Goal: Task Accomplishment & Management: Manage account settings

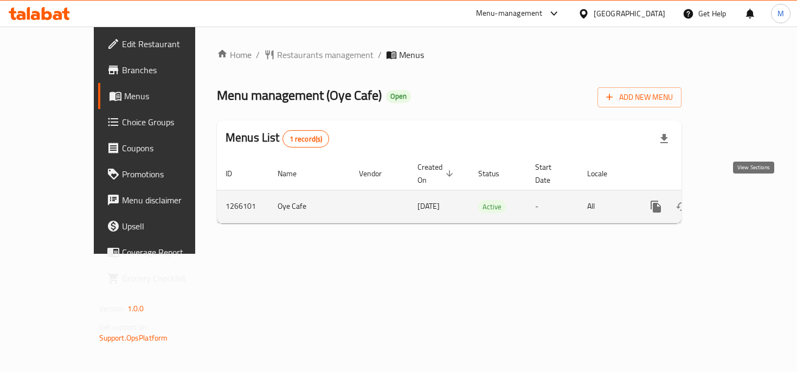
click at [747, 198] on link "enhanced table" at bounding box center [734, 207] width 26 height 26
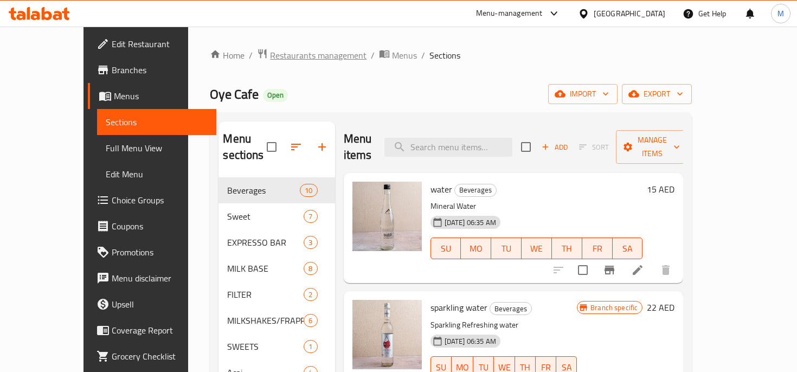
click at [283, 60] on span "Restaurants management" at bounding box center [318, 55] width 97 height 13
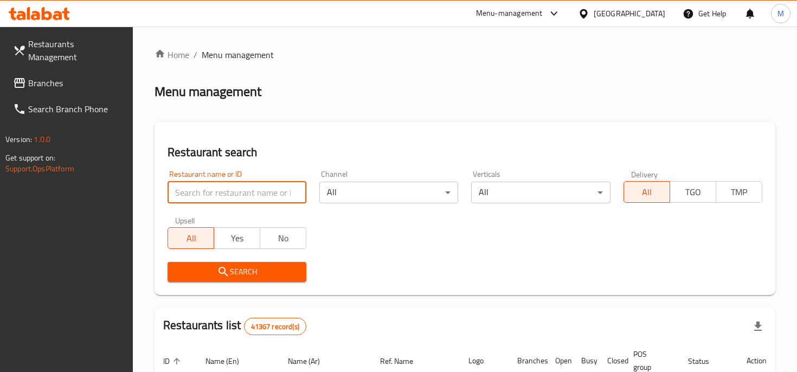
click at [242, 191] on input "search" at bounding box center [237, 193] width 139 height 22
paste input "687125"
type input "687125"
click button "Search" at bounding box center [237, 272] width 139 height 20
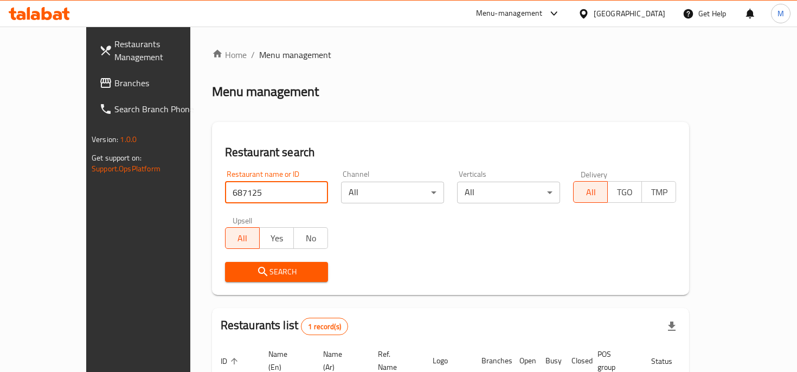
scroll to position [91, 0]
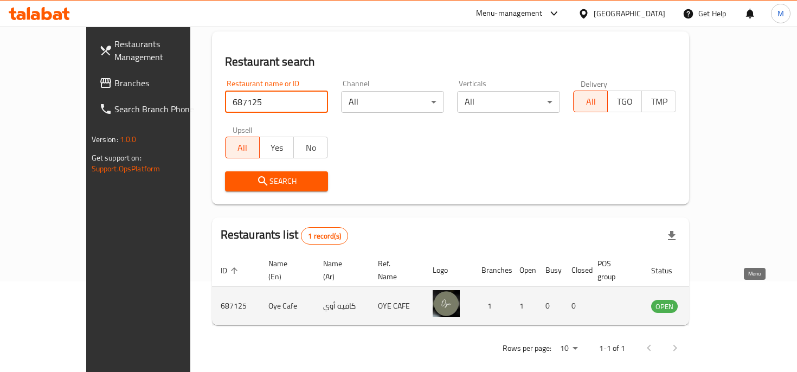
click at [721, 299] on icon "enhanced table" at bounding box center [714, 305] width 13 height 13
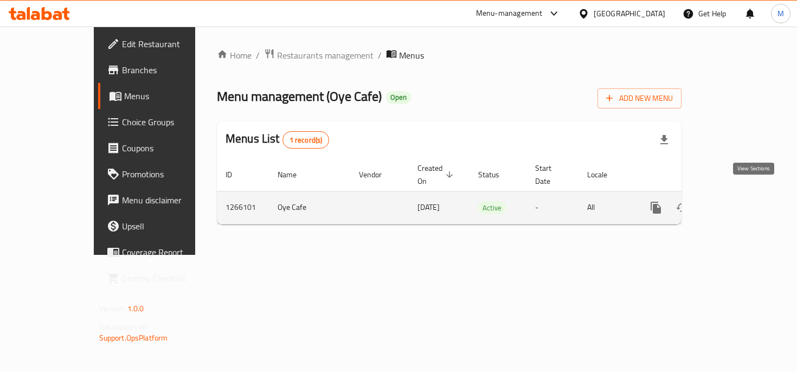
click at [741, 201] on icon "enhanced table" at bounding box center [734, 207] width 13 height 13
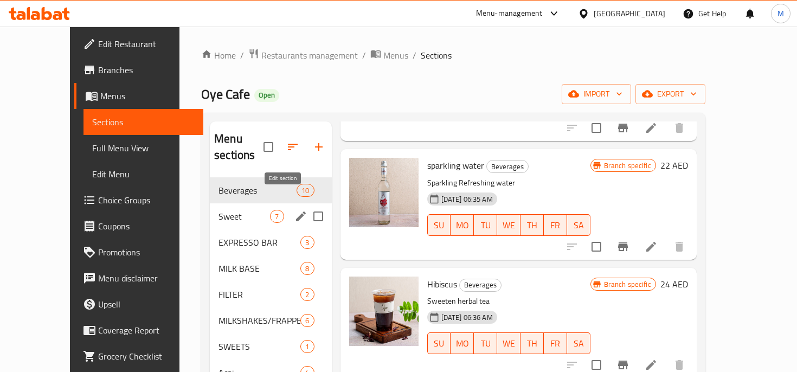
click at [295, 210] on icon "edit" at bounding box center [301, 216] width 13 height 13
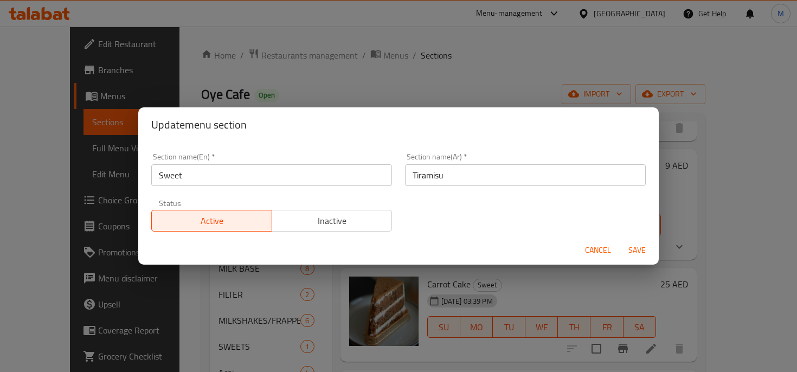
click at [298, 180] on input "Sweet" at bounding box center [271, 175] width 241 height 22
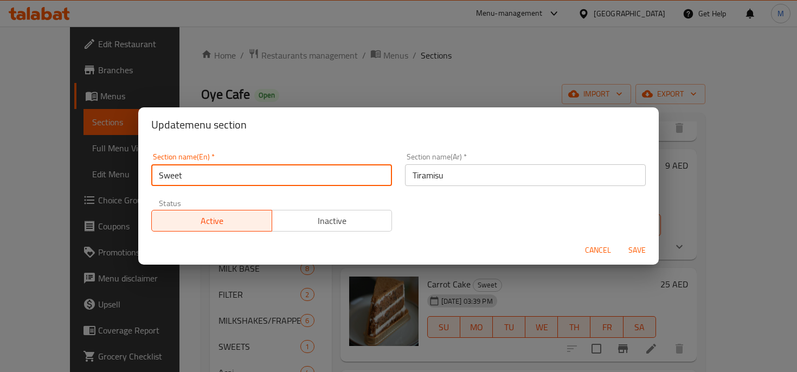
click at [298, 180] on input "Sweet" at bounding box center [271, 175] width 241 height 22
click at [436, 169] on input "Tiramisu" at bounding box center [525, 175] width 241 height 22
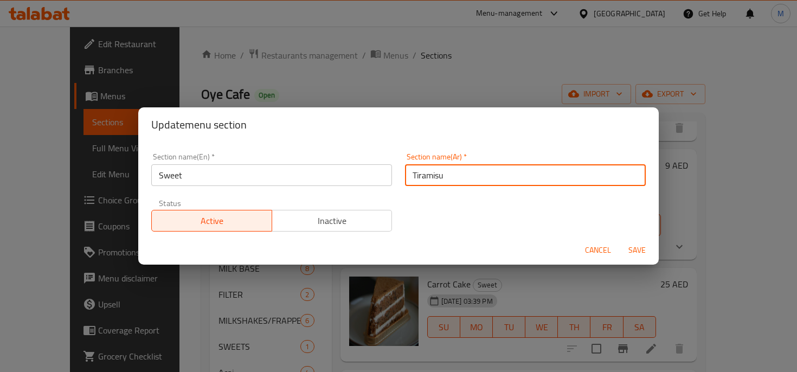
click at [436, 169] on input "Tiramisu" at bounding box center [525, 175] width 241 height 22
type input "j"
type input "f"
type input "p"
type input "حلويات"
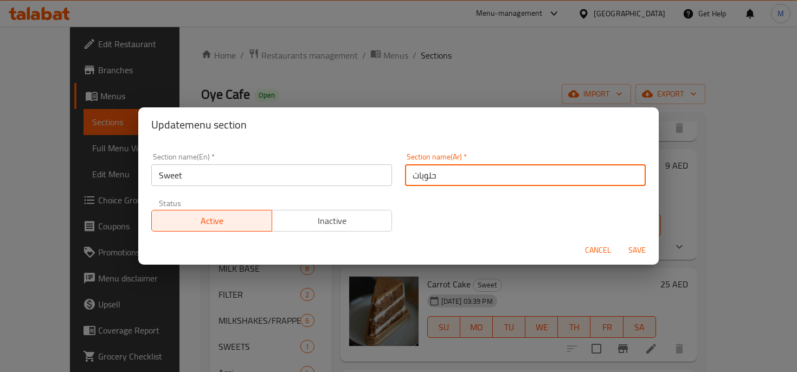
click at [620, 240] on button "Save" at bounding box center [637, 250] width 35 height 20
